Goal: Task Accomplishment & Management: Use online tool/utility

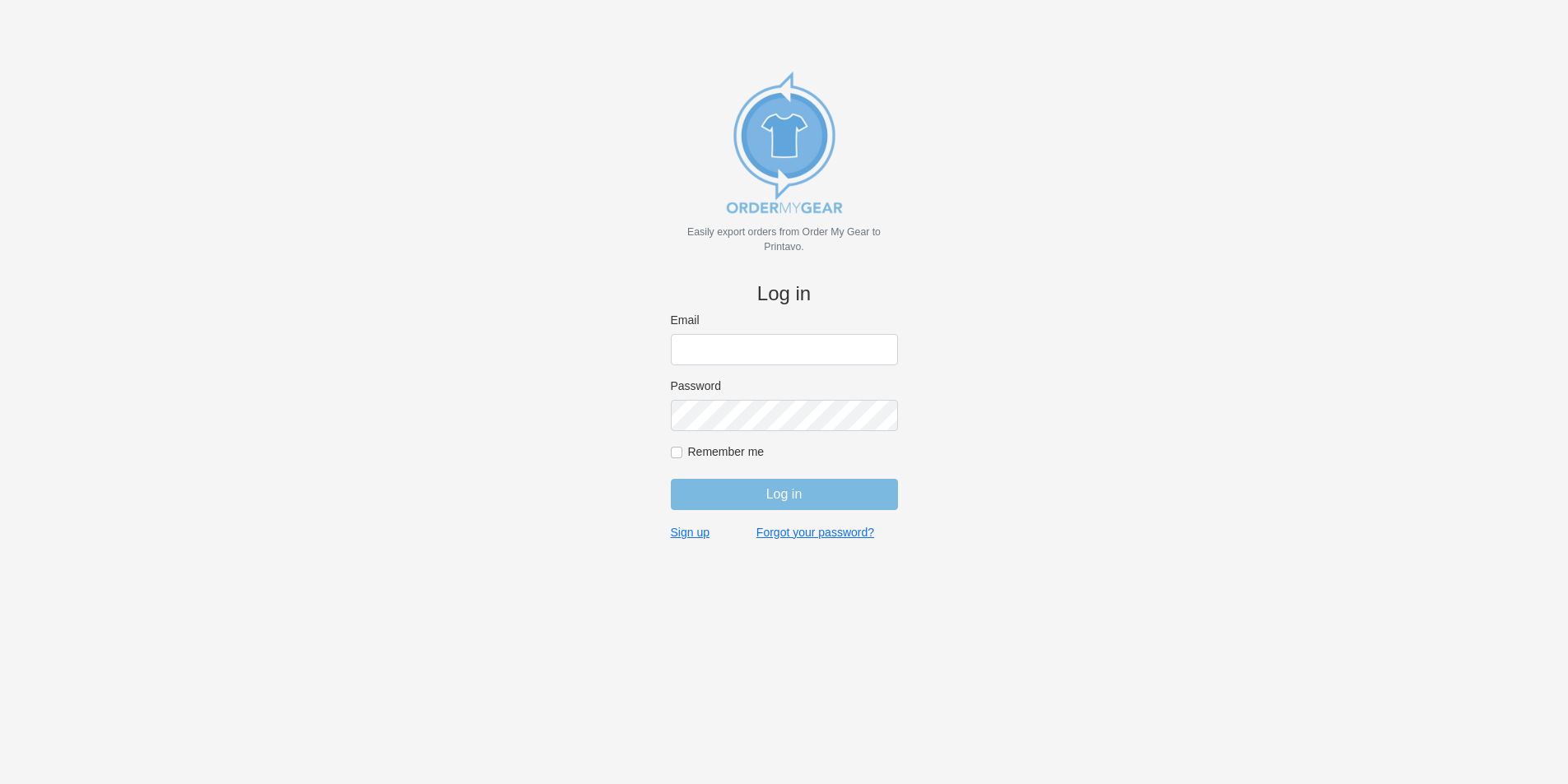
type input "[PERSON_NAME][EMAIL_ADDRESS][DOMAIN_NAME]"
click at [822, 500] on input "Log in" at bounding box center [784, 494] width 227 height 32
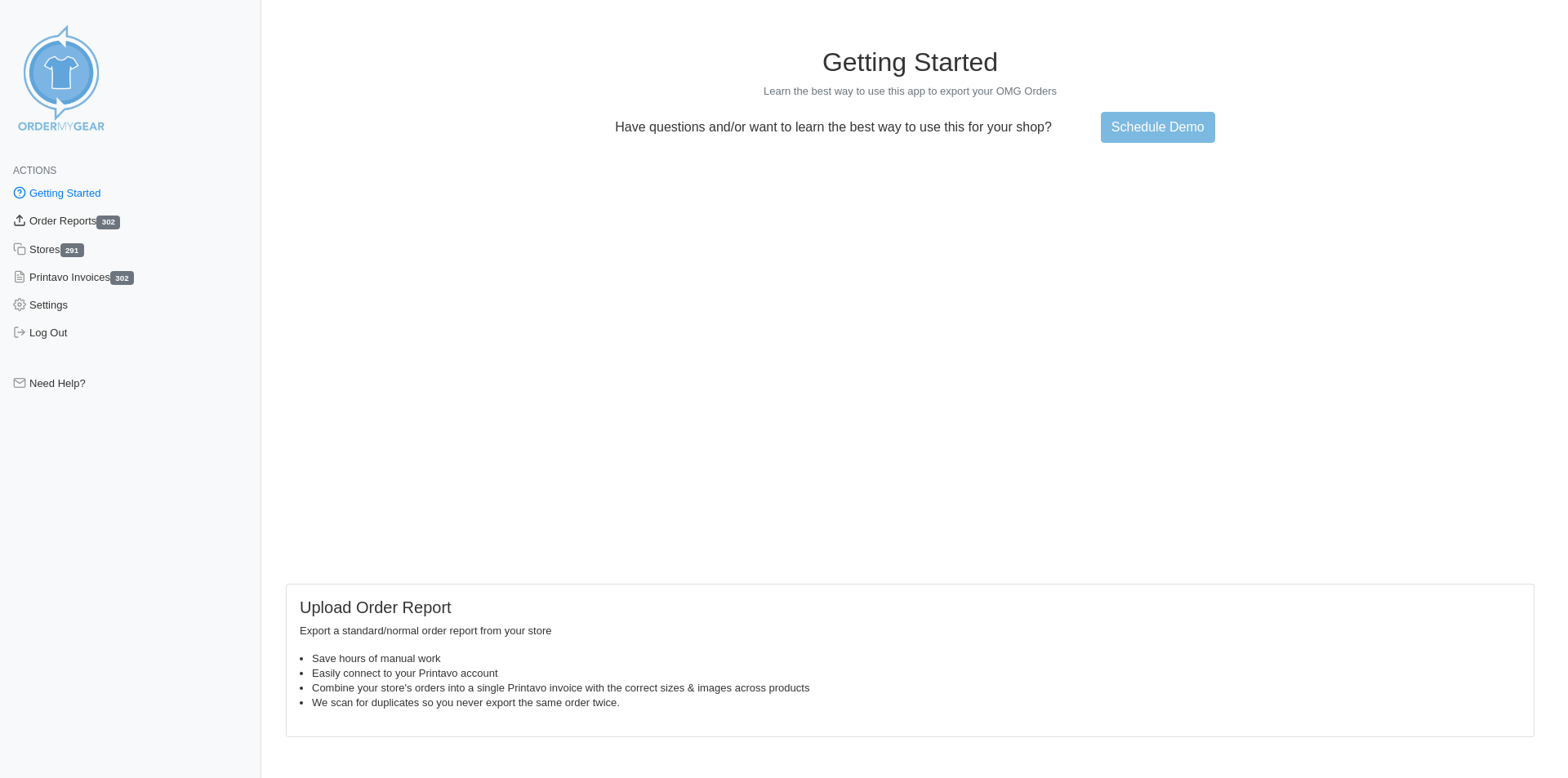
click at [46, 214] on link "Order Reports 302" at bounding box center [130, 221] width 261 height 28
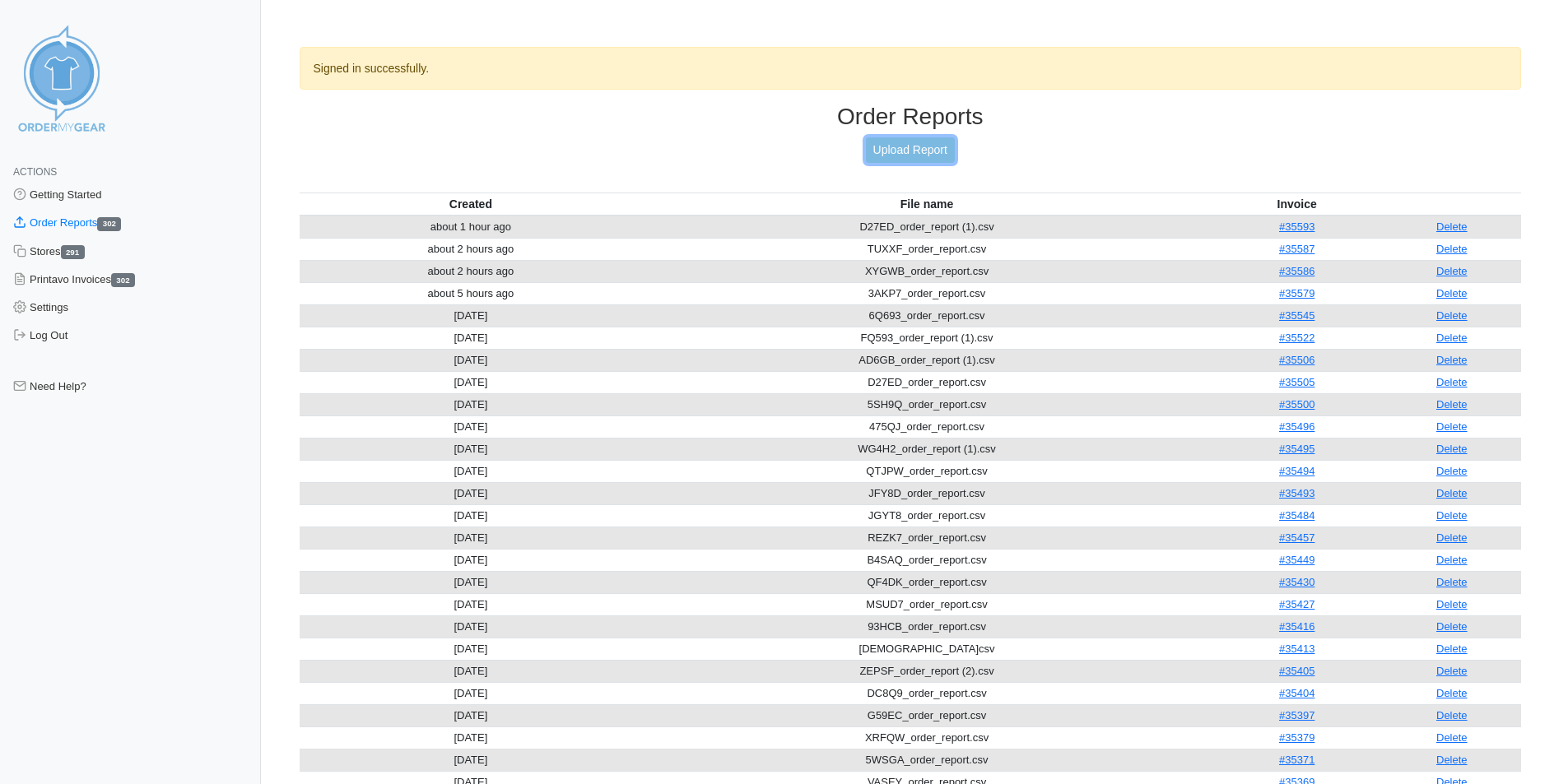
click at [907, 159] on link "Upload Report" at bounding box center [911, 150] width 89 height 26
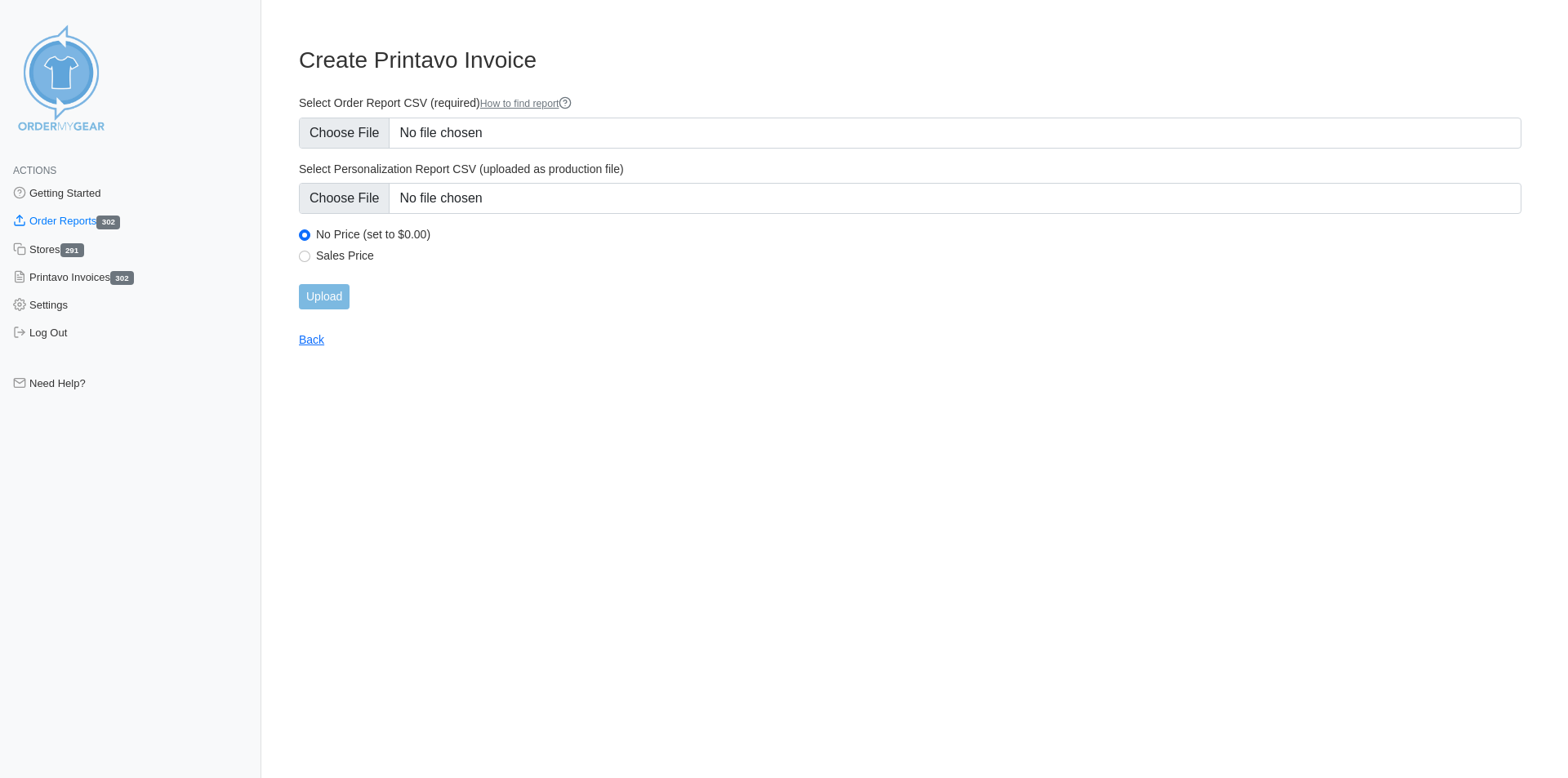
type input "C:\fakepath\D6RQQ_order_report.csv"
click at [328, 304] on input "Upload" at bounding box center [325, 297] width 51 height 26
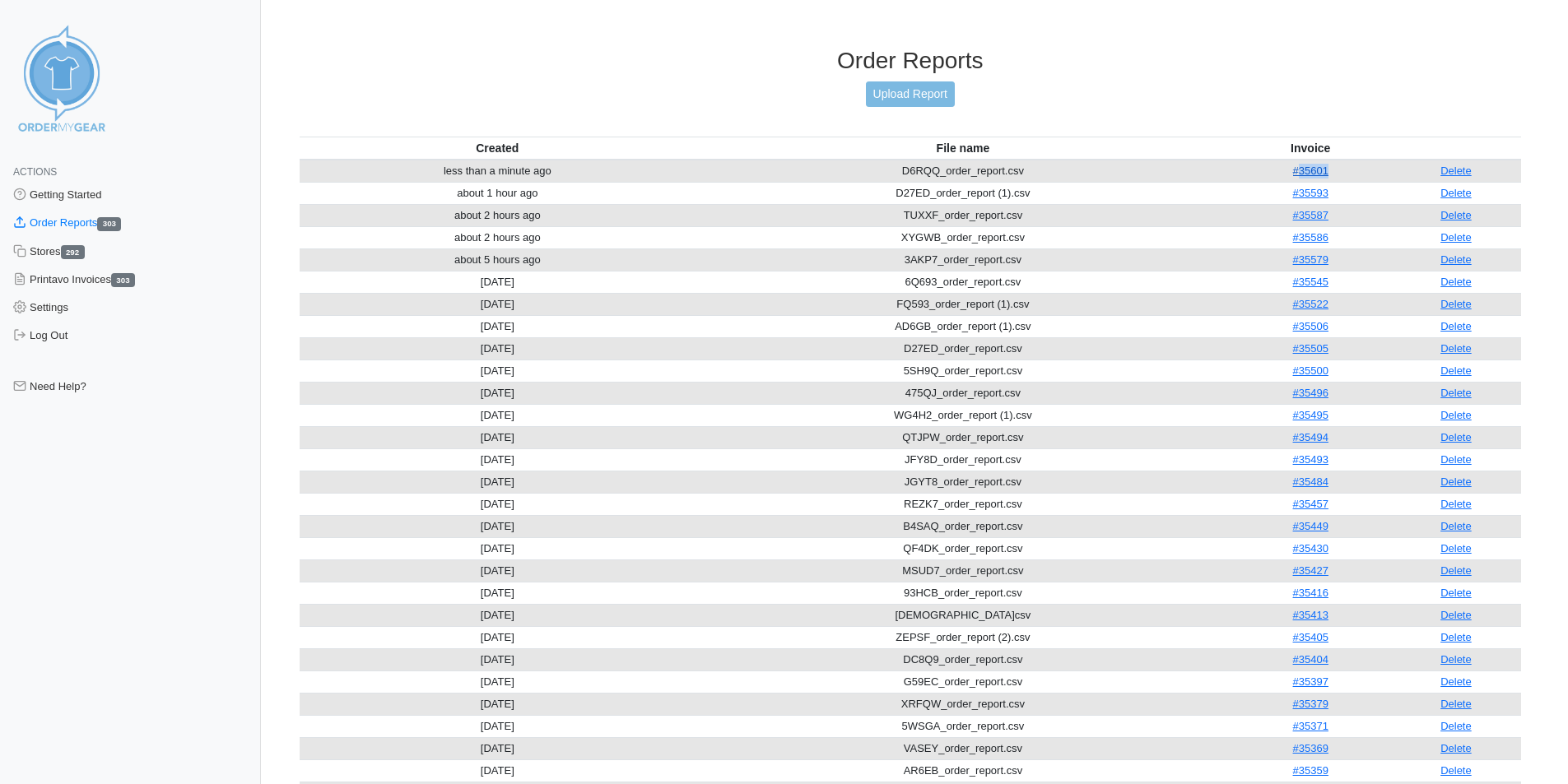
drag, startPoint x: 1333, startPoint y: 175, endPoint x: 1300, endPoint y: 174, distance: 33.0
click at [1300, 174] on td "#35601" at bounding box center [1310, 171] width 160 height 23
copy link "35601"
